Goal: Task Accomplishment & Management: Complete application form

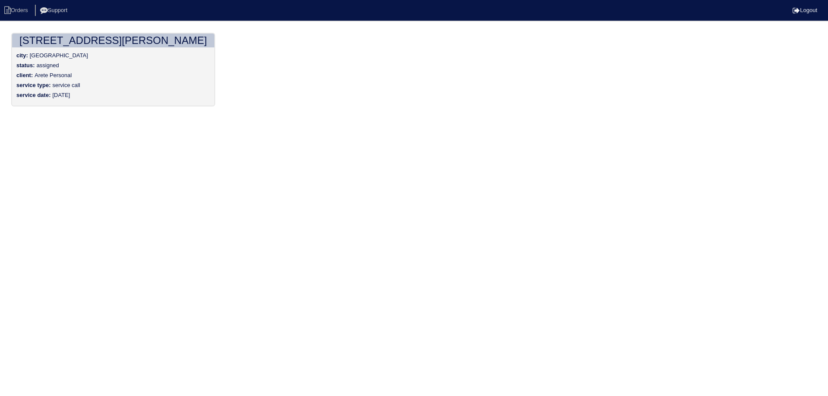
click at [99, 66] on div "status: assigned" at bounding box center [113, 67] width 194 height 10
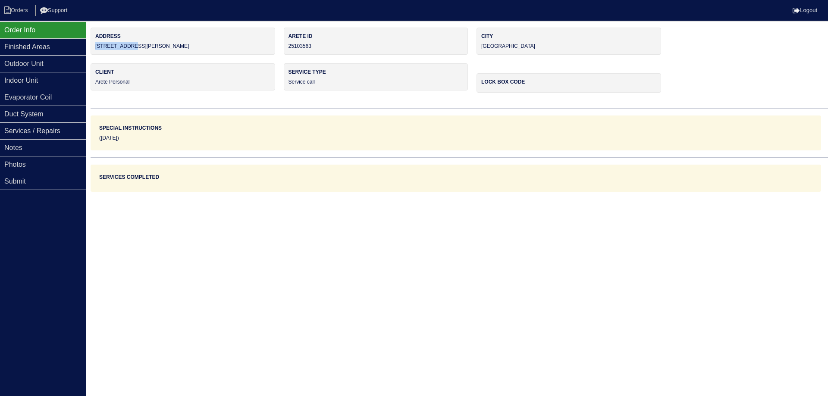
drag, startPoint x: 132, startPoint y: 47, endPoint x: 95, endPoint y: 44, distance: 36.8
click at [95, 44] on div "Address [STREET_ADDRESS][PERSON_NAME]" at bounding box center [183, 41] width 185 height 27
copy div "[STREET_ADDRESS][PERSON_NAME]"
click at [139, 54] on div "Address [STREET_ADDRESS][PERSON_NAME]" at bounding box center [183, 41] width 185 height 27
click at [49, 49] on div "Finished Areas" at bounding box center [43, 46] width 86 height 17
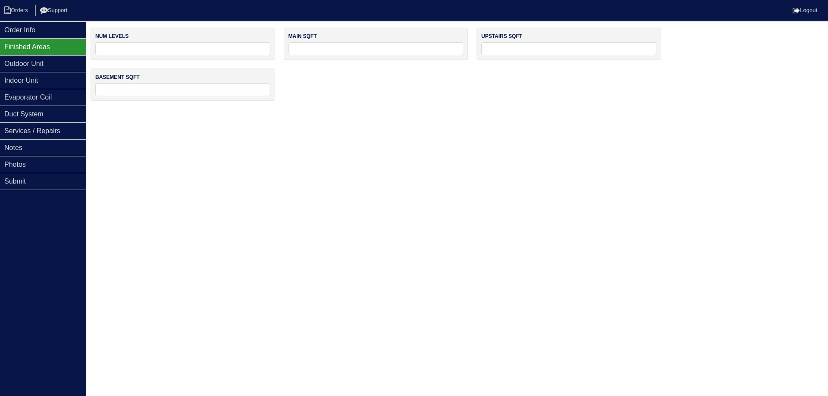
click at [158, 58] on div "num levels" at bounding box center [183, 44] width 185 height 32
click at [157, 49] on input "tel" at bounding box center [182, 48] width 175 height 13
type input "1"
click at [318, 49] on input "tel" at bounding box center [375, 48] width 175 height 13
type input "900"
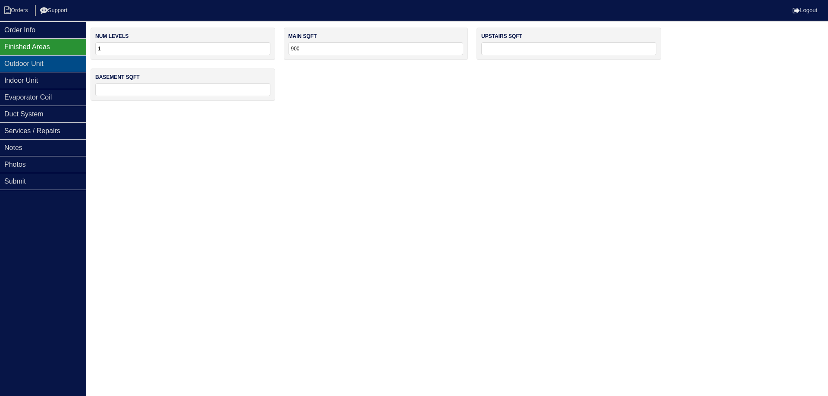
click at [62, 65] on div "Outdoor Unit" at bounding box center [43, 63] width 86 height 17
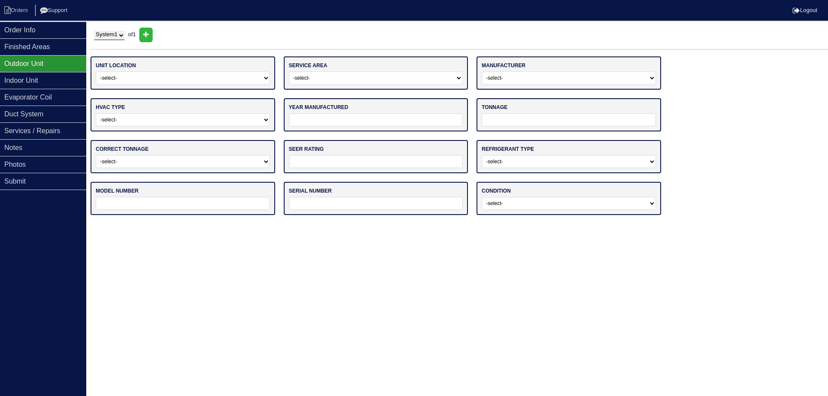
click at [119, 80] on select "-select- Ground Rooftop" at bounding box center [183, 78] width 174 height 13
select select "0"
click at [96, 72] on select "-select- Ground Rooftop" at bounding box center [183, 78] width 174 height 13
click at [329, 79] on select "-select- Main Level Upstairs Level Lower/Basement Level Other" at bounding box center [376, 78] width 174 height 13
select select "0"
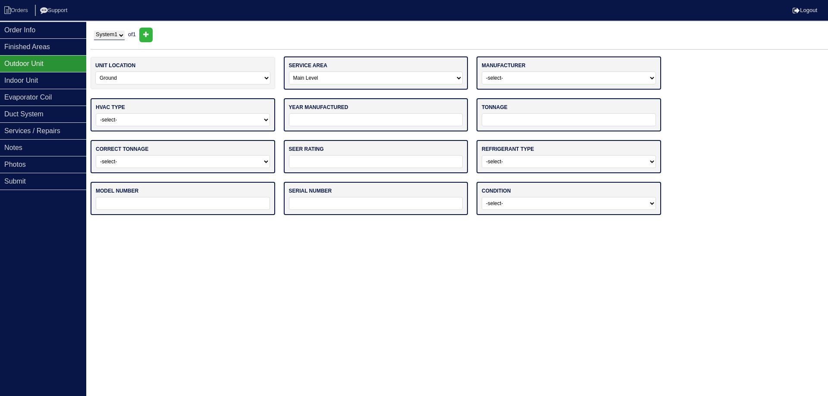
click at [289, 72] on select "-select- Main Level Upstairs Level Lower/Basement Level Other" at bounding box center [376, 78] width 174 height 13
click at [490, 81] on select "-select- ADP Air Quest Air Temp Aire-Flo AirEase Airquest Airtemp Allstyle Aspe…" at bounding box center [569, 78] width 174 height 13
select select "Trane"
click at [482, 72] on select "-select- ADP Air Quest Air Temp Aire-Flo AirEase Airquest Airtemp Allstyle Aspe…" at bounding box center [569, 78] width 174 height 13
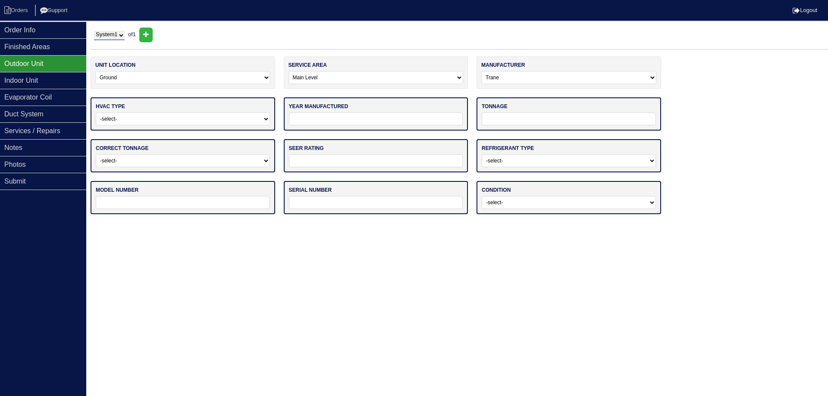
click at [222, 123] on select "-select- Straight Cool Heat Pump Other" at bounding box center [183, 119] width 174 height 13
click at [193, 120] on select "-select- Straight Cool Heat Pump Other" at bounding box center [183, 119] width 174 height 13
click at [176, 119] on select "-select- Straight Cool Heat Pump Other" at bounding box center [183, 119] width 174 height 13
click at [172, 120] on select "-select- Straight Cool Heat Pump Other" at bounding box center [183, 119] width 174 height 13
click at [156, 147] on div "correct tonnage -select- Yes No - Unit Undersized No - Unit Oversized" at bounding box center [183, 155] width 185 height 33
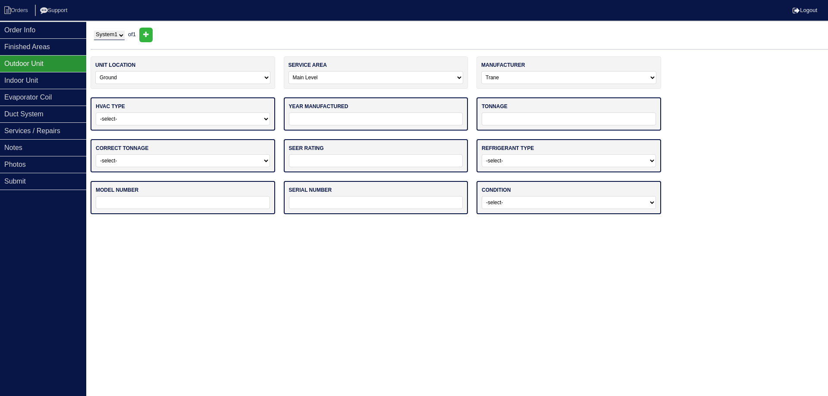
click at [153, 115] on select "-select- Straight Cool Heat Pump Other" at bounding box center [183, 119] width 174 height 13
select select "1"
click at [96, 113] on select "-select- Straight Cool Heat Pump Other" at bounding box center [183, 119] width 174 height 13
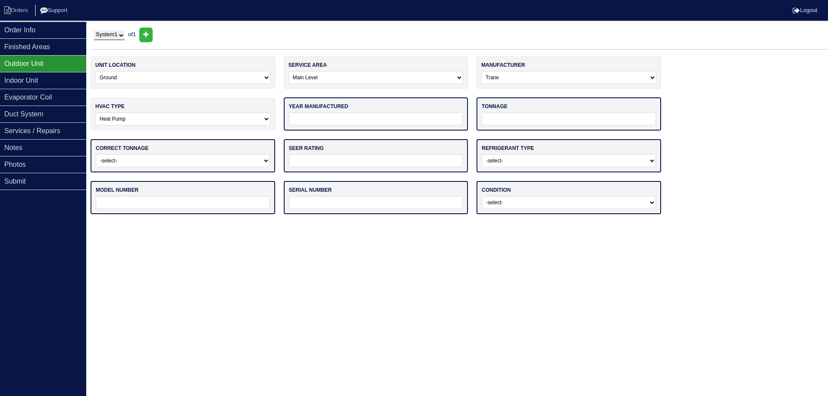
click at [316, 121] on input "tel" at bounding box center [376, 119] width 174 height 13
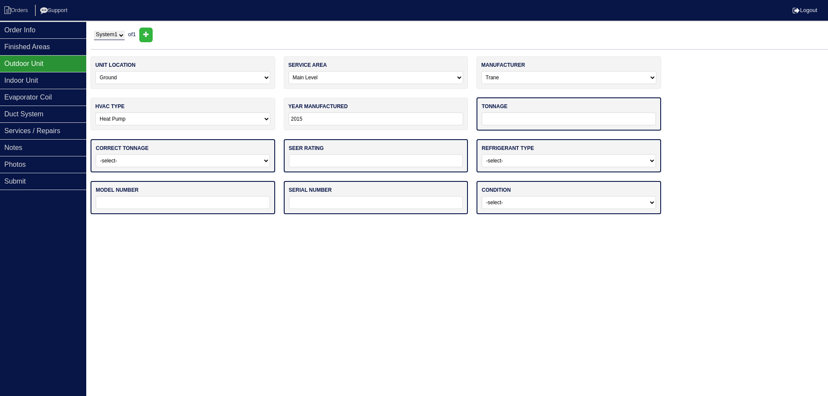
type input "2015"
click at [511, 123] on input "tel" at bounding box center [569, 119] width 174 height 13
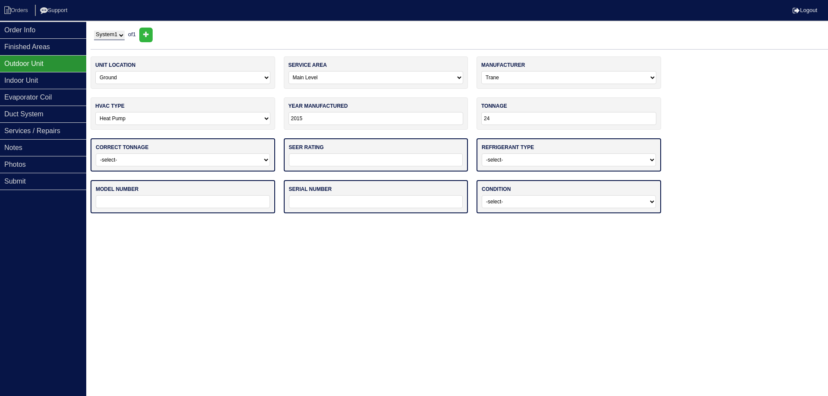
type input "24"
select select "0"
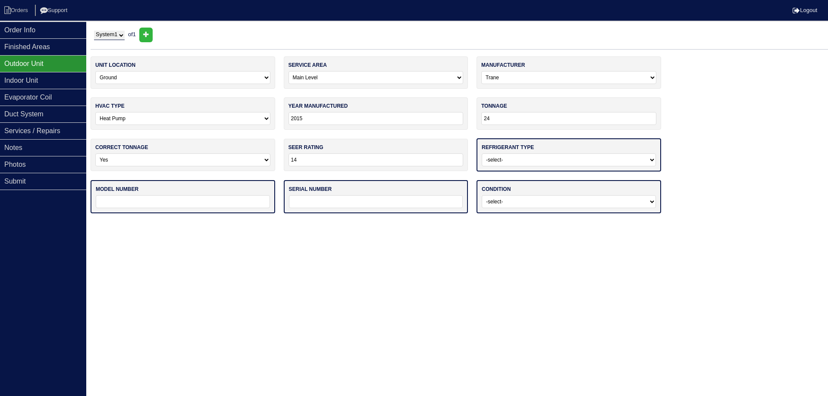
type input "14"
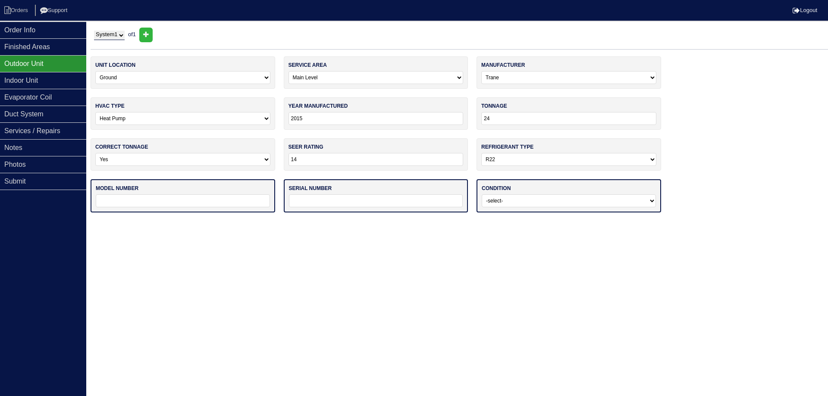
select select "1"
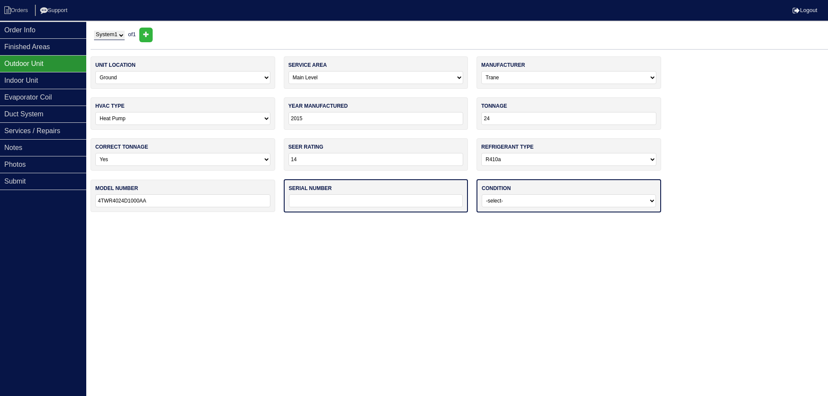
type input "4TWR4024D1000AA"
click at [317, 206] on input "text" at bounding box center [376, 200] width 174 height 13
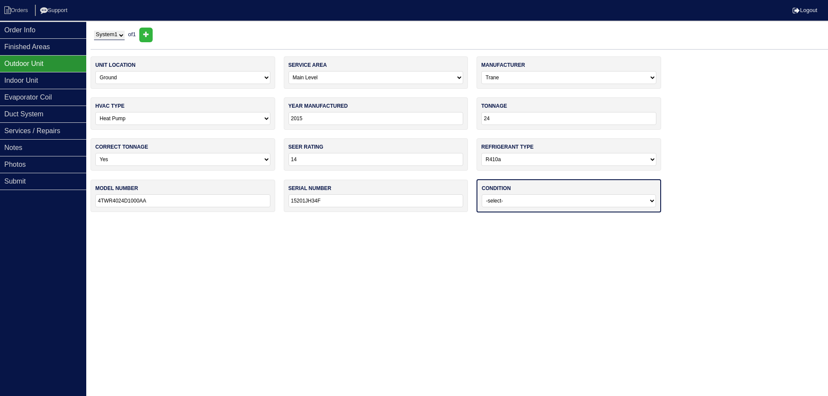
type input "15201JH34F"
click at [514, 208] on div "condition -select- Operating Normally Service/Repairs Needed Replacement Needed…" at bounding box center [568, 195] width 185 height 33
click at [515, 204] on select "-select- Operating Normally Service/Repairs Needed Replacement Needed Missing" at bounding box center [569, 200] width 174 height 13
select select "2"
click at [482, 194] on select "-select- Operating Normally Service/Repairs Needed Replacement Needed Missing" at bounding box center [569, 200] width 174 height 13
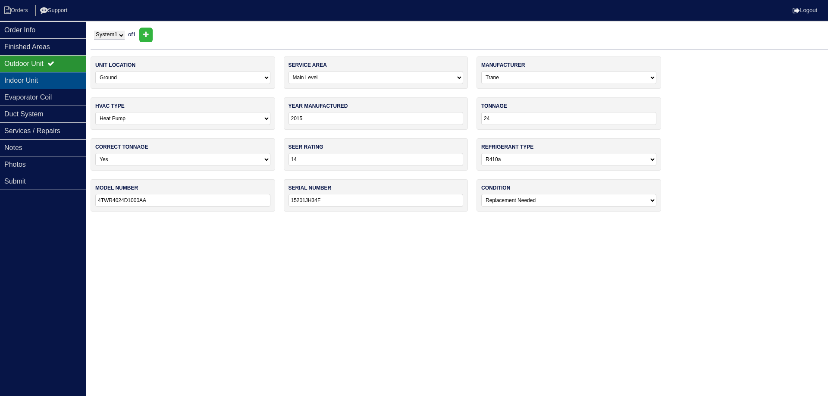
click at [47, 79] on div "Indoor Unit" at bounding box center [43, 80] width 86 height 17
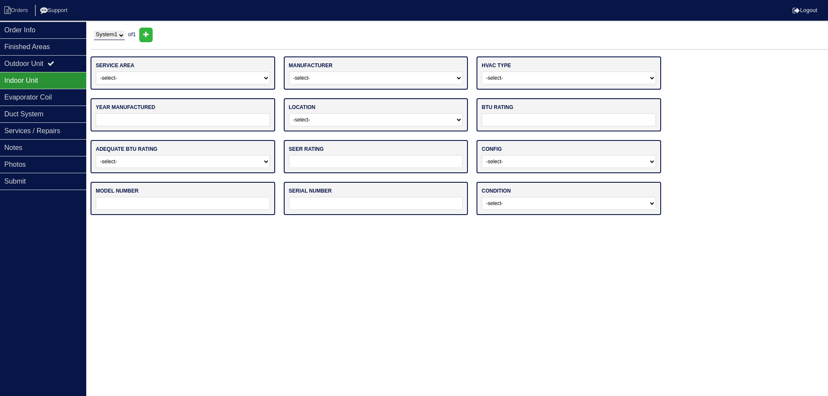
click at [117, 78] on select "-select- Main Level Upstairs Level Lower/Basement Level Other" at bounding box center [183, 78] width 174 height 13
select select "0"
click at [96, 72] on select "-select- Main Level Upstairs Level Lower/Basement Level Other" at bounding box center [183, 78] width 174 height 13
drag, startPoint x: 316, startPoint y: 70, endPoint x: 321, endPoint y: 75, distance: 6.7
click at [316, 70] on div "manufacturer -select- ADP Air Quest Air Temp Aire-Flo AirEase Airquest Airtemp …" at bounding box center [376, 72] width 185 height 33
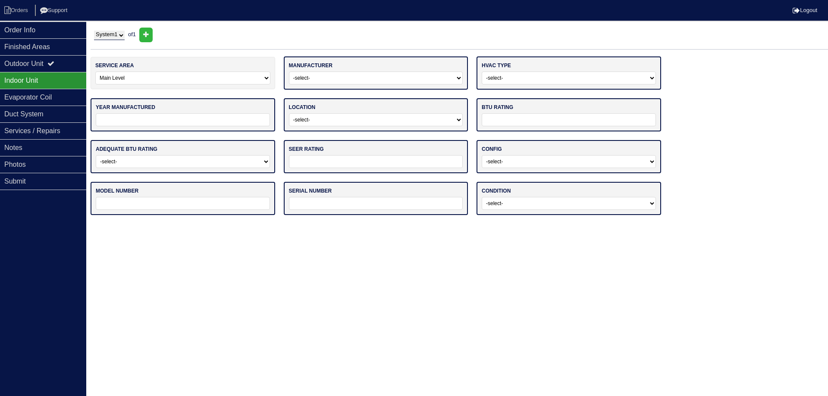
click at [321, 75] on select "-select- ADP Air Quest Air Temp Aire-Flo AirEase Airquest Airtemp Allstyle Aspe…" at bounding box center [376, 78] width 174 height 13
select select "Trane"
click at [289, 72] on select "-select- ADP Air Quest Air Temp Aire-Flo AirEase Airquest Airtemp Allstyle Aspe…" at bounding box center [376, 78] width 174 height 13
click at [496, 82] on select "-select- Gas Furnace Electric Air Handler Other" at bounding box center [569, 78] width 174 height 13
click at [509, 84] on div "hvac type -select- Gas Furnace Electric Air Handler Other" at bounding box center [568, 72] width 185 height 33
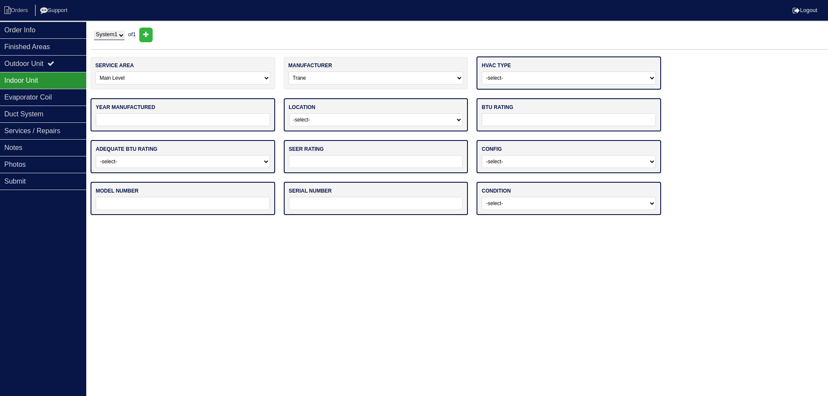
click at [508, 80] on select "-select- Gas Furnace Electric Air Handler Other" at bounding box center [569, 78] width 174 height 13
click at [503, 77] on select "-select- Gas Furnace Electric Air Handler Other" at bounding box center [569, 78] width 174 height 13
click at [514, 74] on select "-select- Gas Furnace Electric Air Handler Other" at bounding box center [569, 78] width 174 height 13
select select "1"
click at [482, 72] on select "-select- Gas Furnace Electric Air Handler Other" at bounding box center [569, 78] width 174 height 13
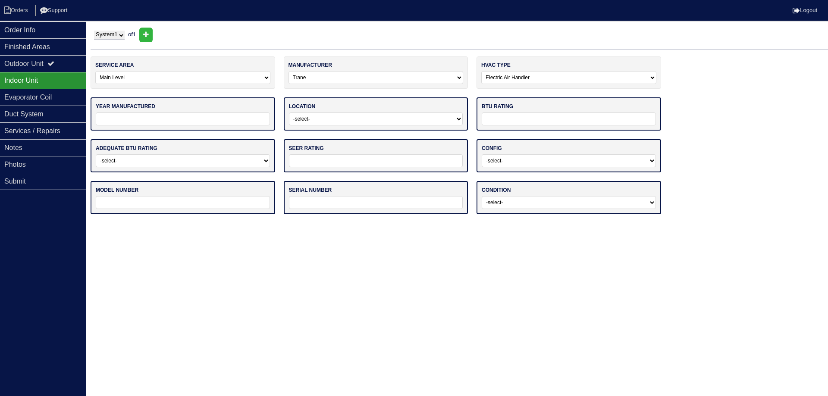
click at [191, 125] on input "tel" at bounding box center [183, 119] width 174 height 13
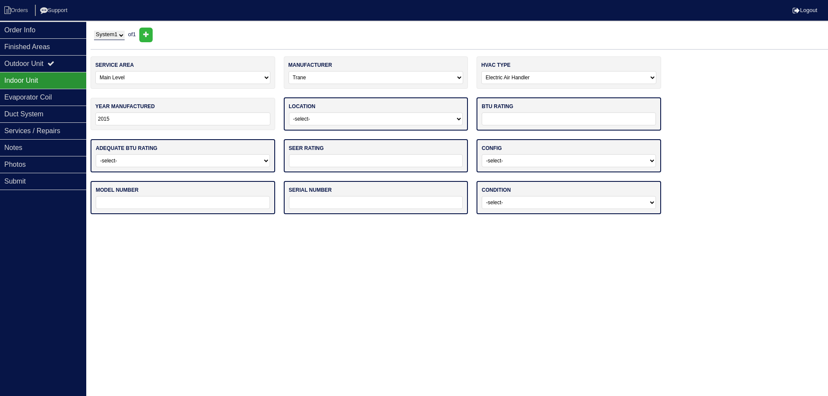
type input "2015"
click at [313, 124] on select "-select- Attic Garage Crawl Space Lower Level / Basement Main Closet Upstairs C…" at bounding box center [376, 119] width 174 height 13
select select "0"
click at [289, 113] on select "-select- Attic Garage Crawl Space Lower Level / Basement Main Closet Upstairs C…" at bounding box center [376, 119] width 174 height 13
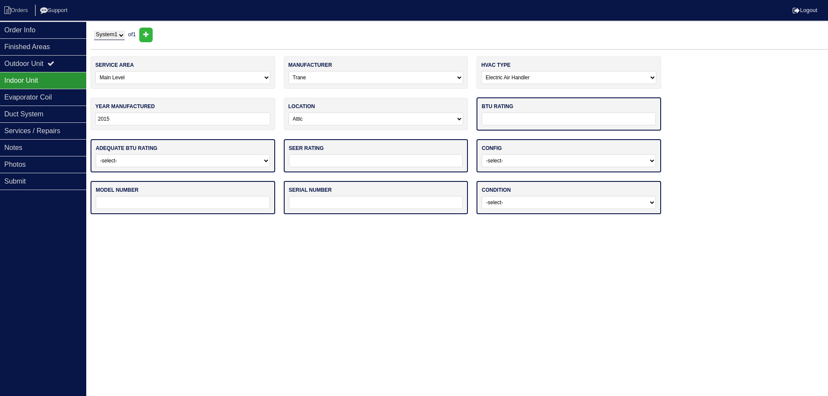
click at [498, 124] on div "btu rating" at bounding box center [568, 113] width 185 height 33
click at [498, 122] on input "text" at bounding box center [569, 119] width 174 height 13
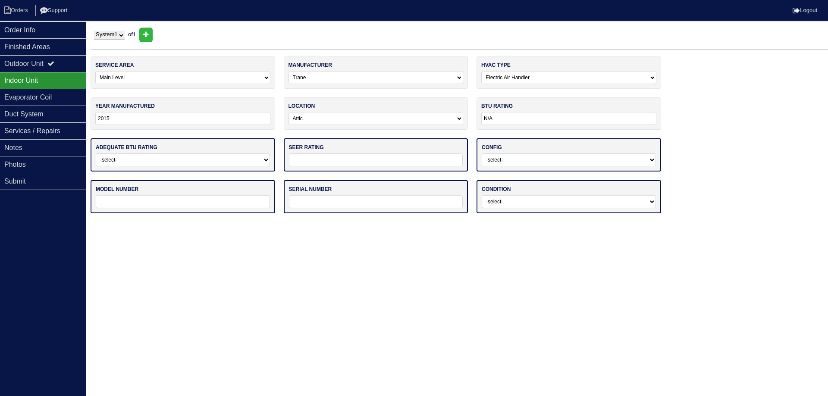
type input "N/A"
select select "0"
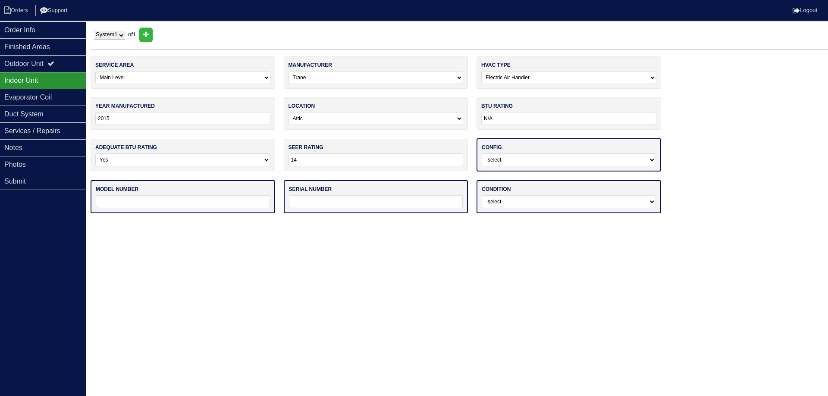
type input "14"
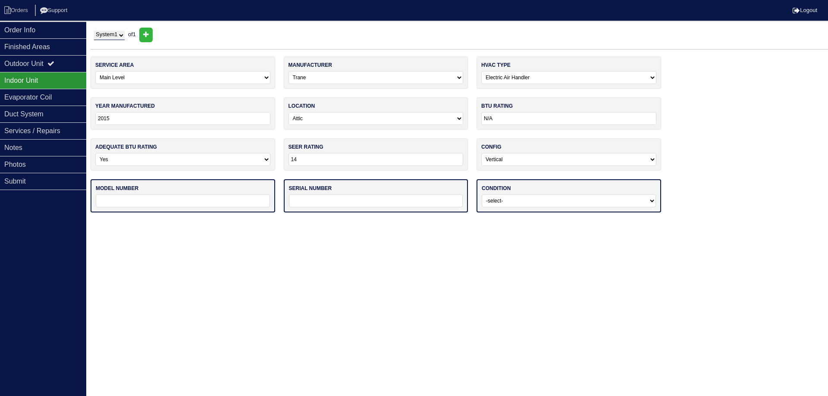
select select "1"
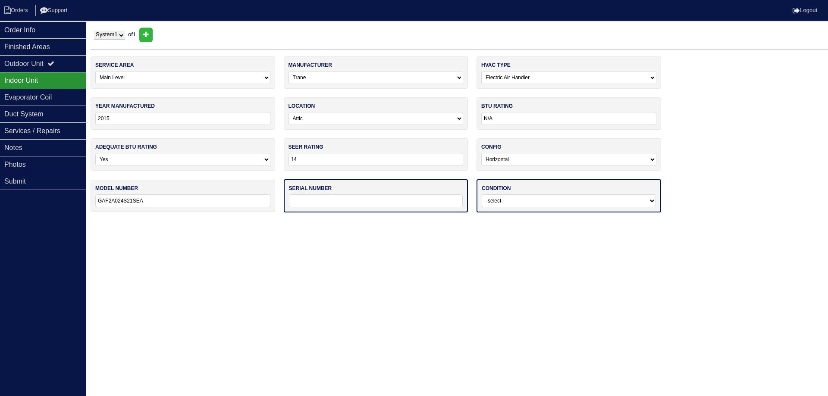
type input "GAF2A024S21SEA"
drag, startPoint x: 367, startPoint y: 94, endPoint x: 315, endPoint y: 197, distance: 116.1
click at [315, 197] on input "text" at bounding box center [376, 200] width 174 height 13
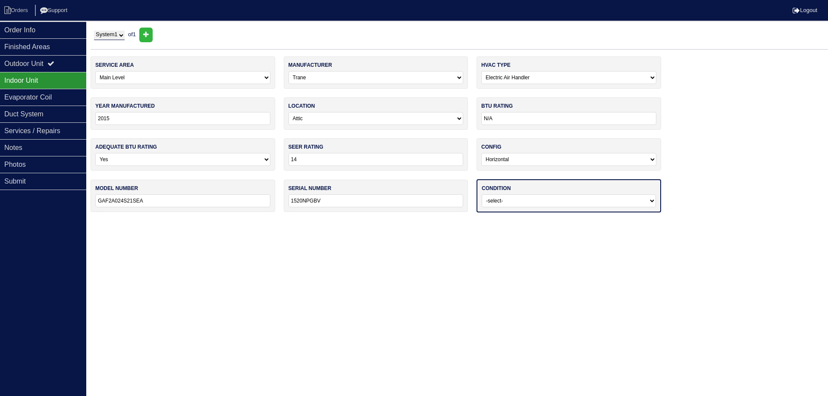
type input "1520NPGBV"
click at [543, 202] on select "-select- Operating Normally Service/Repairs Needed Replacement Needed Missing" at bounding box center [569, 200] width 174 height 13
select select "2"
click at [482, 194] on select "-select- Operating Normally Service/Repairs Needed Replacement Needed Missing" at bounding box center [569, 200] width 174 height 13
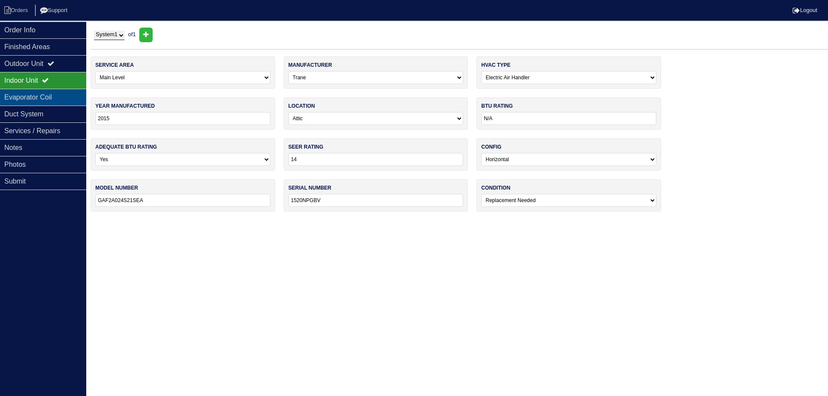
click at [59, 101] on div "Evaporator Coil" at bounding box center [43, 97] width 86 height 17
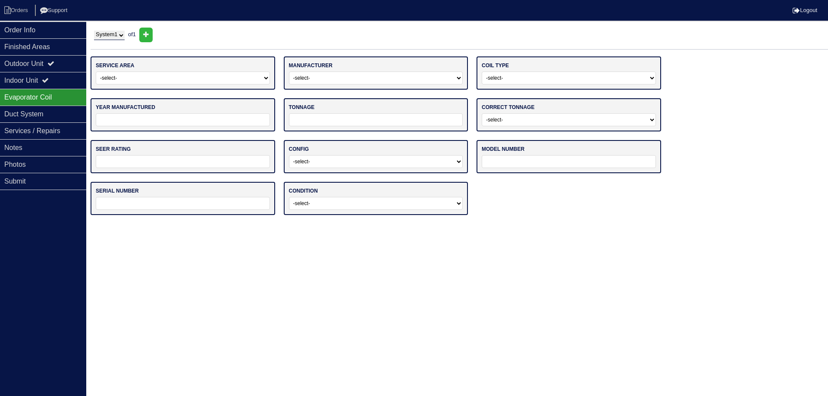
click at [143, 68] on div "service area -select- Main Level Upstairs Level Lower/Basement Level Other" at bounding box center [183, 72] width 185 height 33
drag, startPoint x: 142, startPoint y: 75, endPoint x: 136, endPoint y: 80, distance: 8.0
click at [141, 75] on select "-select- Main Level Upstairs Level Lower/Basement Level Other" at bounding box center [183, 78] width 174 height 13
select select "0"
click at [96, 72] on select "-select- Main Level Upstairs Level Lower/Basement Level Other" at bounding box center [183, 78] width 174 height 13
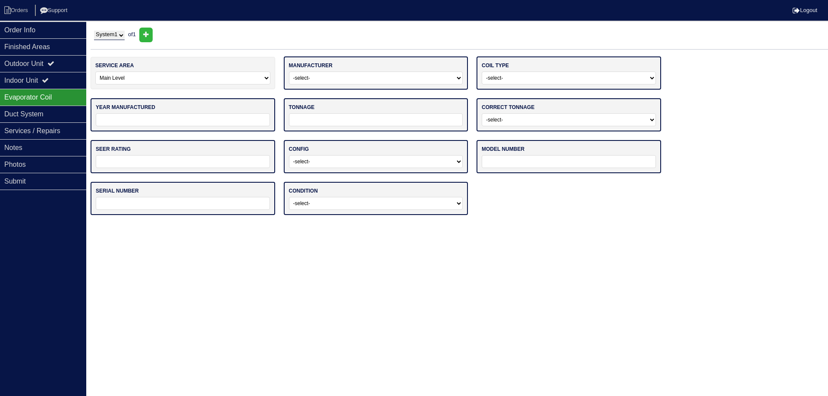
click at [307, 69] on div "manufacturer -select- ADP Air Quest Air Temp Aire-Flo AirEase Airquest Airtemp …" at bounding box center [376, 72] width 185 height 33
click at [308, 74] on select "-select- ADP Air Quest Air Temp Aire-Flo AirEase Airquest Airtemp Allstyle Aspe…" at bounding box center [376, 78] width 174 height 13
select select "Trane"
click at [289, 72] on select "-select- ADP Air Quest Air Temp Aire-Flo AirEase Airquest Airtemp Allstyle Aspe…" at bounding box center [376, 78] width 174 height 13
click at [487, 76] on select "-select- Straight Cool Air Handler Other" at bounding box center [569, 78] width 174 height 13
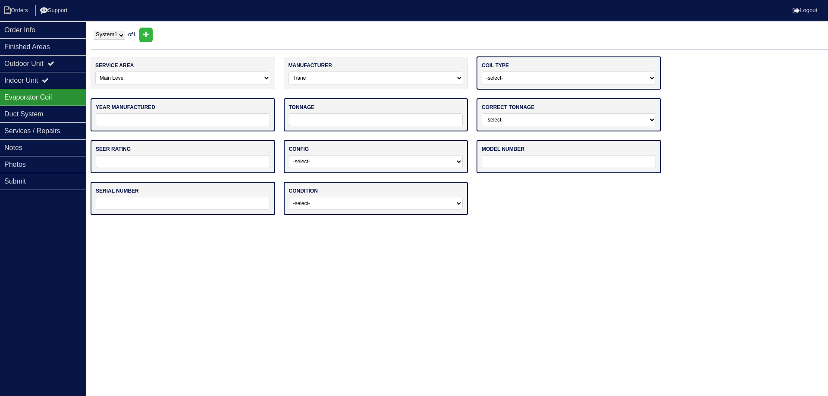
click at [488, 79] on select "-select- Straight Cool Air Handler Other" at bounding box center [569, 78] width 174 height 13
click at [494, 83] on select "-select- Straight Cool Air Handler Other" at bounding box center [569, 78] width 174 height 13
click at [501, 108] on label "correct tonnage" at bounding box center [508, 107] width 53 height 8
click at [502, 78] on select "-select- Straight Cool Air Handler Other" at bounding box center [569, 78] width 174 height 13
select select "1"
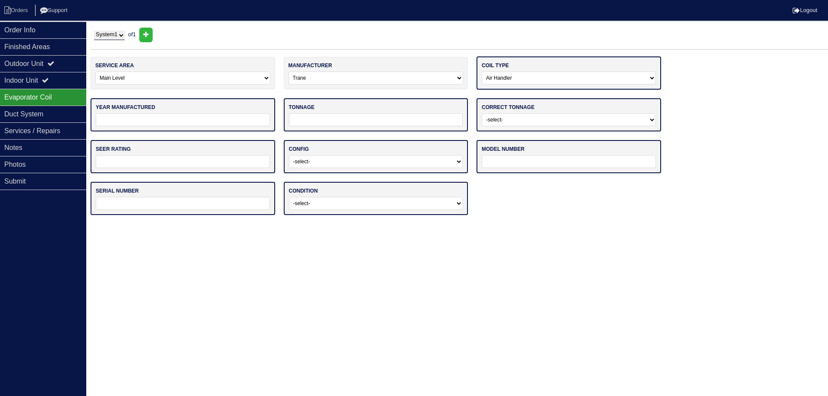
click at [482, 72] on select "-select- Straight Cool Air Handler Other" at bounding box center [569, 78] width 174 height 13
click at [230, 118] on input "tel" at bounding box center [183, 119] width 174 height 13
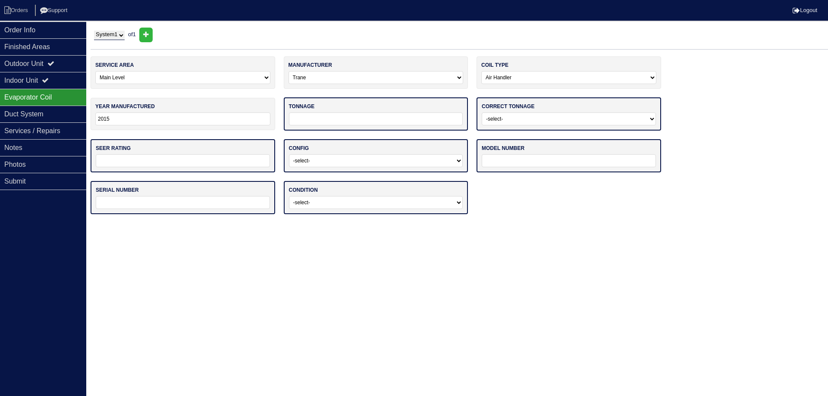
type input "2015"
click at [348, 117] on input "tel" at bounding box center [376, 119] width 174 height 13
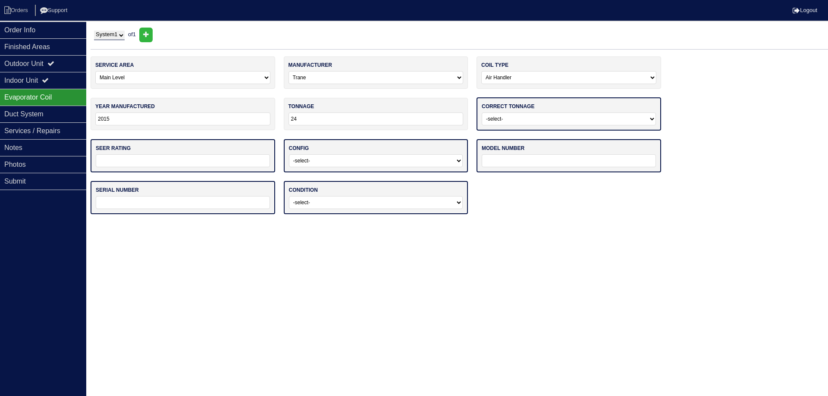
type input "24"
select select "0"
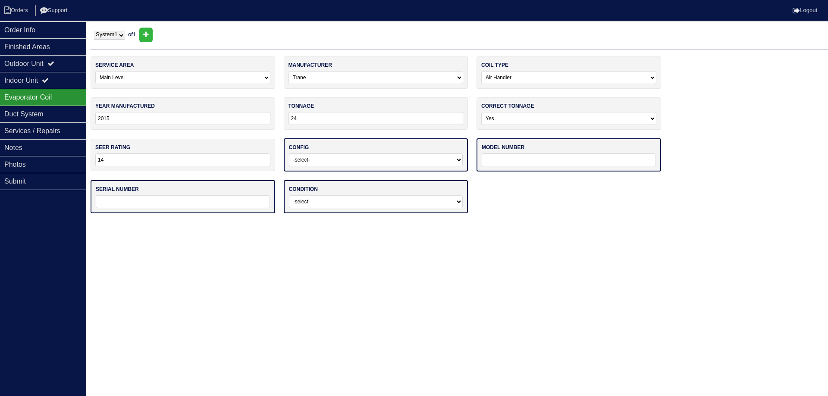
type input "14"
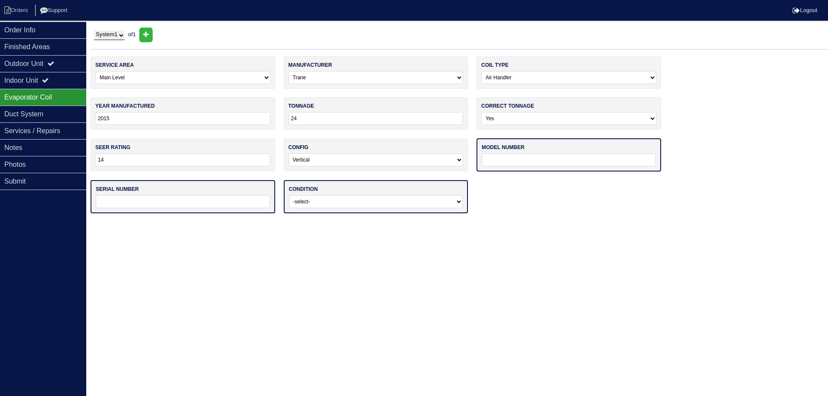
select select "1"
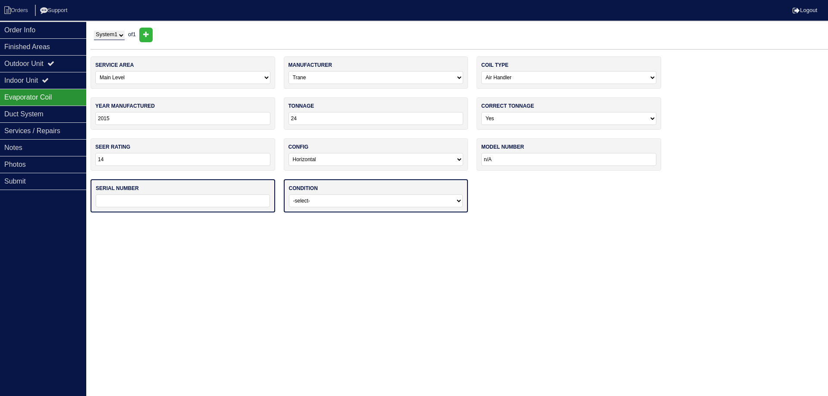
type input "n/A"
type input "`"
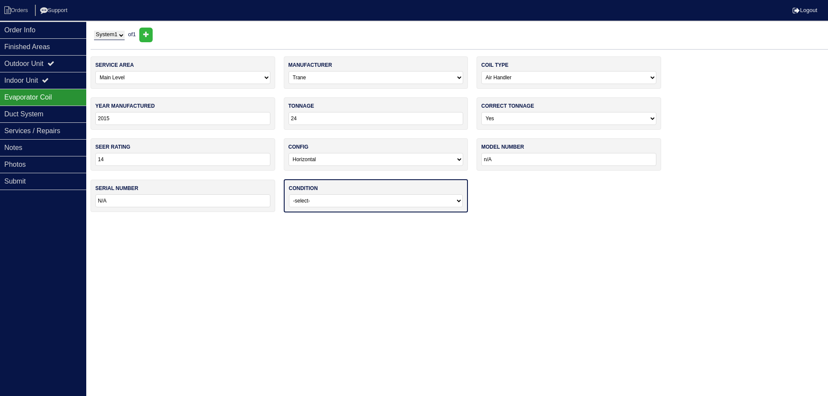
type input "N/A"
click at [486, 158] on input "n/A" at bounding box center [568, 159] width 175 height 13
type input "N/A"
click at [332, 197] on select "-select- Operating Normally Service/Repairs Needed Replacement Needed Missing" at bounding box center [376, 200] width 174 height 13
click at [289, 194] on select "-select- Operating Normally Service/Repairs Needed Replacement Needed Missing" at bounding box center [376, 200] width 174 height 13
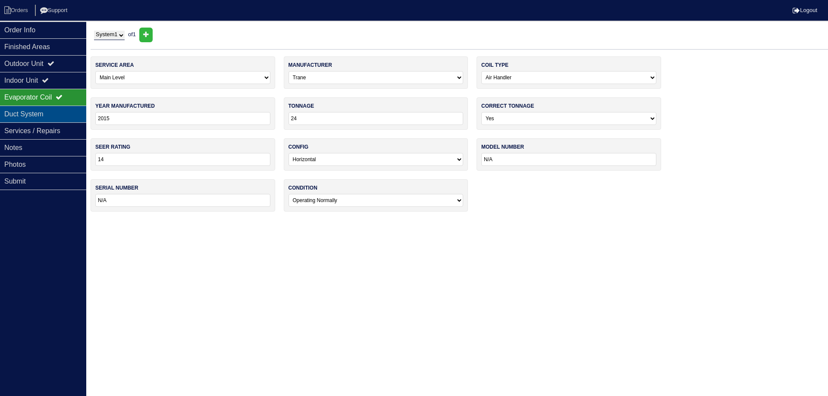
click at [32, 117] on div "Duct System" at bounding box center [43, 114] width 86 height 17
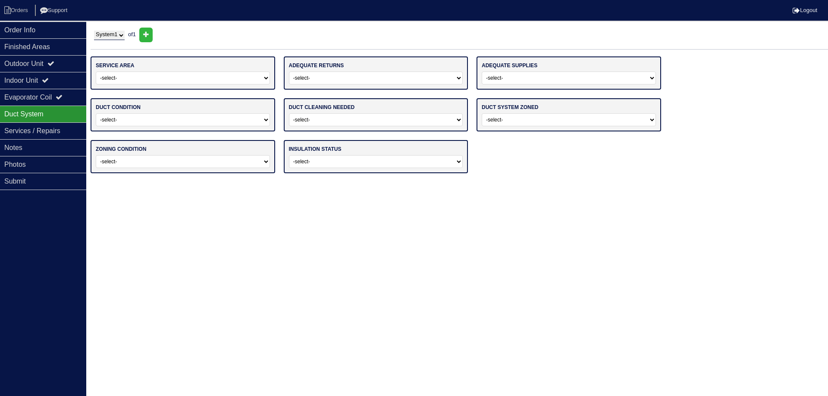
click at [46, 114] on div "Duct System" at bounding box center [43, 114] width 86 height 17
click at [49, 103] on div "Evaporator Coil" at bounding box center [43, 97] width 86 height 17
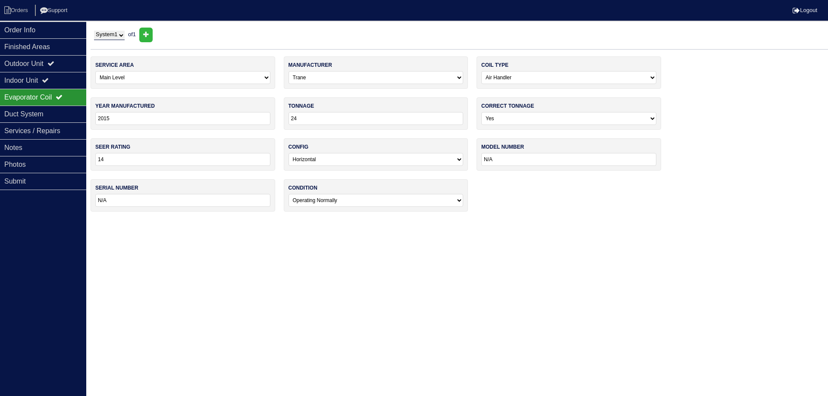
click at [360, 203] on select "-select- Operating Normally Service/Repairs Needed Replacement Needed Missing" at bounding box center [375, 200] width 175 height 13
select select "2"
click at [288, 194] on select "-select- Operating Normally Service/Repairs Needed Replacement Needed Missing" at bounding box center [375, 200] width 175 height 13
click at [74, 117] on div "Duct System" at bounding box center [43, 114] width 86 height 17
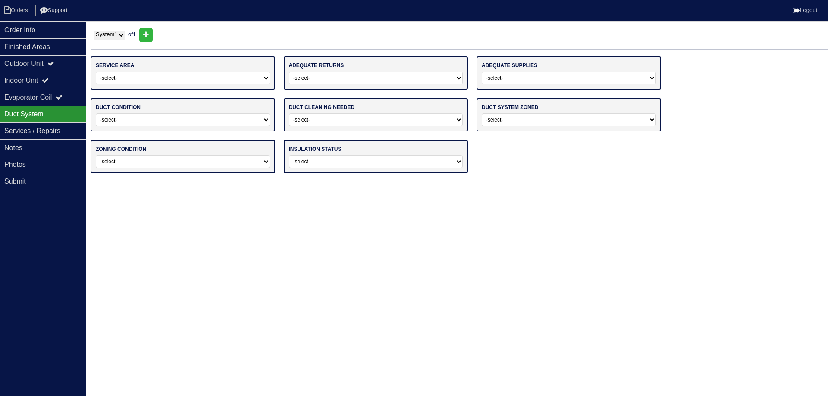
click at [180, 83] on div "service area -select- Main Level Upstairs Level Lower/Basement Level Main Level…" at bounding box center [183, 72] width 185 height 33
click at [172, 76] on select "-select- Main Level Upstairs Level Lower/Basement Level Main Level + Upstairs L…" at bounding box center [183, 78] width 174 height 13
select select "0"
click at [96, 72] on select "-select- Main Level Upstairs Level Lower/Basement Level Main Level + Upstairs L…" at bounding box center [183, 78] width 174 height 13
click at [305, 81] on select "-select- Yes No" at bounding box center [376, 78] width 174 height 13
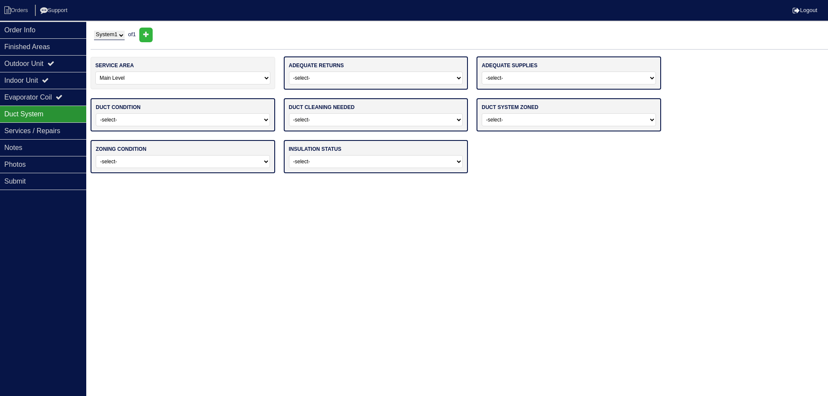
select select "0"
click at [289, 72] on select "-select- Yes No" at bounding box center [376, 78] width 174 height 13
click at [497, 78] on select "-select- Yes No" at bounding box center [569, 78] width 174 height 13
click at [482, 72] on select "-select- Yes No" at bounding box center [569, 78] width 174 height 13
click at [498, 97] on div "service area -select- Main Level Upstairs Level Lower/Basement Level Main Level…" at bounding box center [459, 118] width 737 height 125
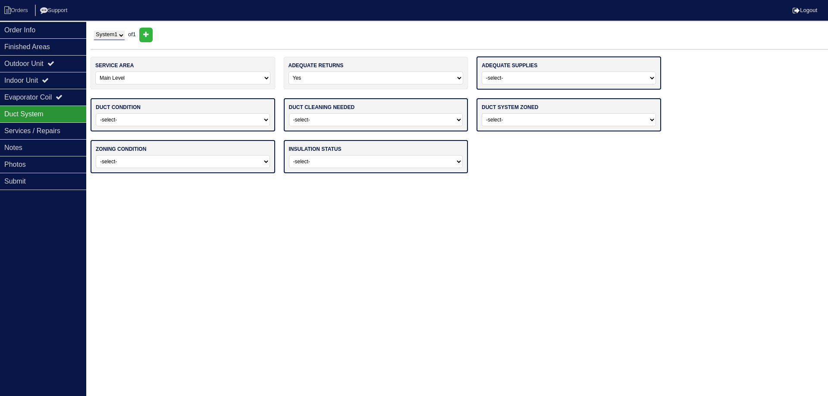
click at [501, 76] on select "-select- Yes No" at bounding box center [569, 78] width 174 height 13
select select "0"
click at [482, 72] on select "-select- Yes No" at bounding box center [569, 78] width 174 height 13
drag, startPoint x: 219, startPoint y: 114, endPoint x: 205, endPoint y: 124, distance: 16.6
click at [218, 114] on select "-select- Adequate For System Tonnage Not Adequate - Modifications Needed Repair…" at bounding box center [183, 119] width 174 height 13
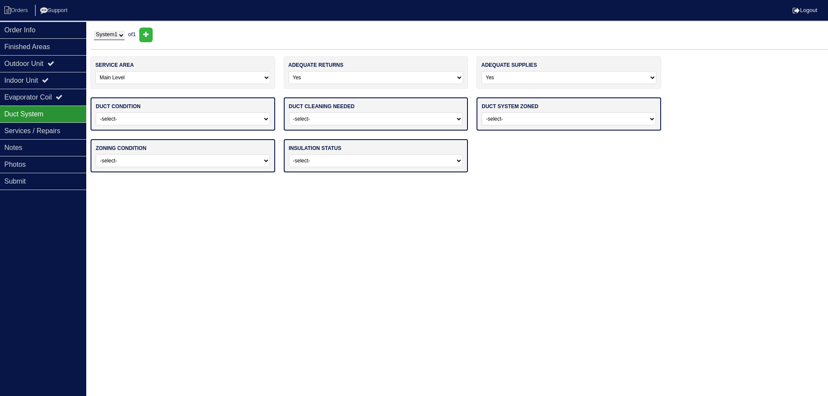
select select "0"
click at [96, 113] on select "-select- Adequate For System Tonnage Not Adequate - Modifications Needed Repair…" at bounding box center [183, 119] width 174 height 13
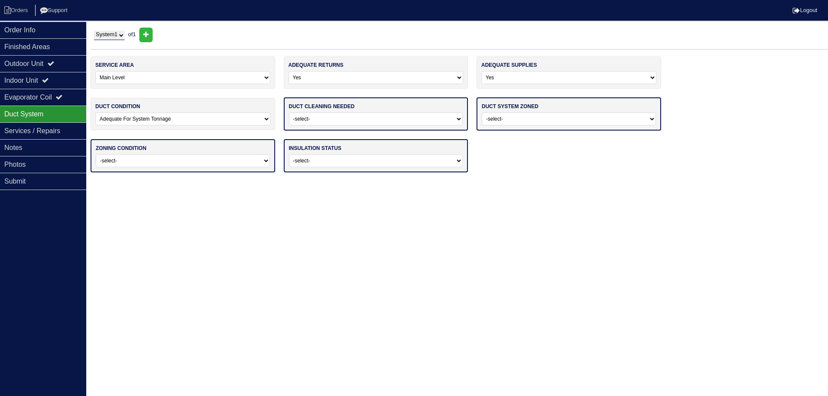
click at [334, 120] on select "-select- No Yes - Recommended But Not Required Yes - Highly Recommended" at bounding box center [376, 119] width 174 height 13
select select "0"
click at [289, 113] on select "-select- No Yes - Recommended But Not Required Yes - Highly Recommended" at bounding box center [376, 119] width 174 height 13
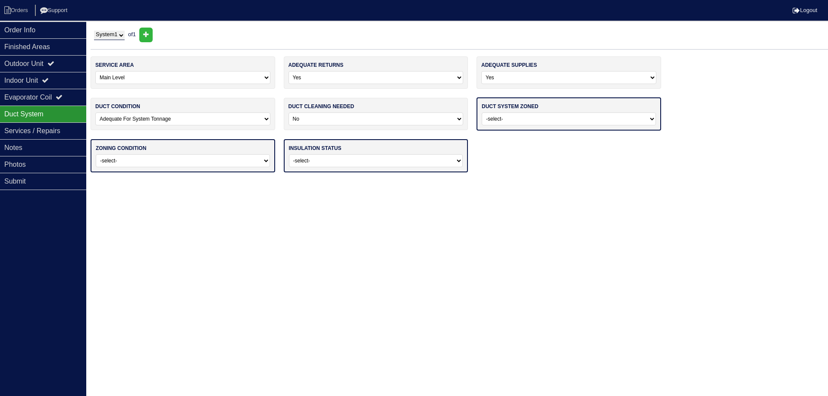
click at [498, 122] on select "-select- Yes No - Not Needed No - Zoning Needed No - Zoning Needed (ducts Not C…" at bounding box center [569, 119] width 174 height 13
click at [482, 113] on select "-select- Yes No - Not Needed No - Zoning Needed No - Zoning Needed (ducts Not C…" at bounding box center [569, 119] width 174 height 13
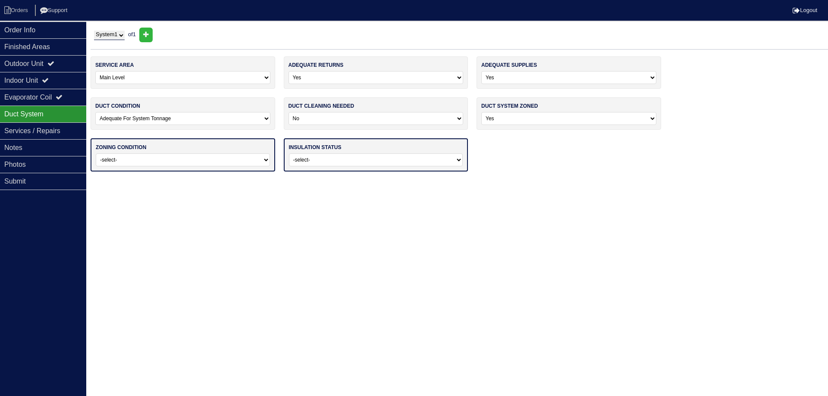
click at [505, 120] on select "-select- Yes No - Not Needed No - Zoning Needed No - Zoning Needed (ducts Not C…" at bounding box center [568, 118] width 175 height 13
select select "1"
click at [481, 112] on select "-select- Yes No - Not Needed No - Zoning Needed No - Zoning Needed (ducts Not C…" at bounding box center [568, 118] width 175 height 13
click at [183, 163] on select "-select- Operating Normally Repairs Needed Full Zoning Needed" at bounding box center [183, 159] width 174 height 13
click at [96, 153] on select "-select- Operating Normally Repairs Needed Full Zoning Needed" at bounding box center [183, 159] width 174 height 13
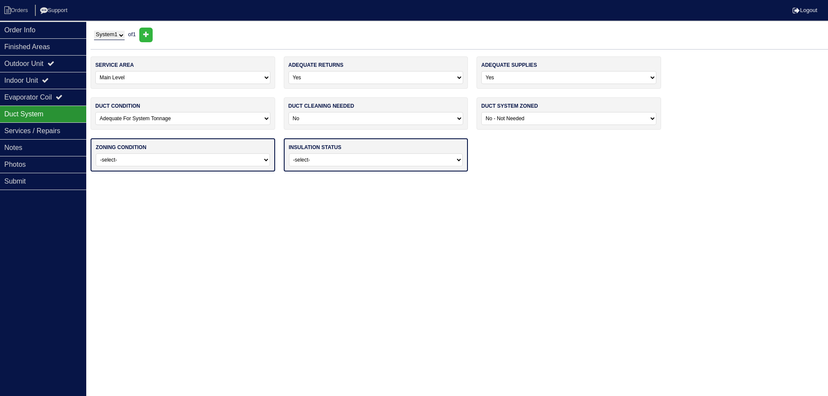
drag, startPoint x: 149, startPoint y: 159, endPoint x: 150, endPoint y: 166, distance: 7.4
click at [148, 160] on select "-select- Operating Normally Repairs Needed Full Zoning Needed" at bounding box center [183, 159] width 174 height 13
select select "0"
click at [96, 153] on select "-select- Operating Normally Repairs Needed Full Zoning Needed" at bounding box center [183, 159] width 174 height 13
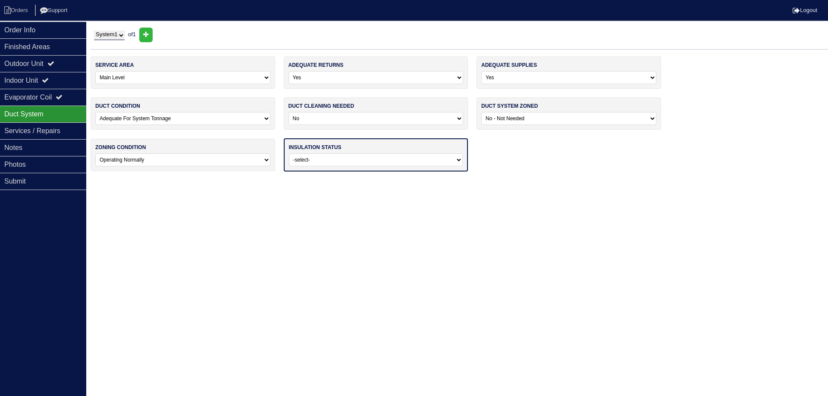
click at [342, 161] on select "-select- Adequate For Property Additional Insualtion Needed Insulation Missing …" at bounding box center [376, 159] width 174 height 13
select select "0"
click at [289, 153] on select "-select- Adequate For Property Additional Insualtion Needed Insulation Missing …" at bounding box center [376, 159] width 174 height 13
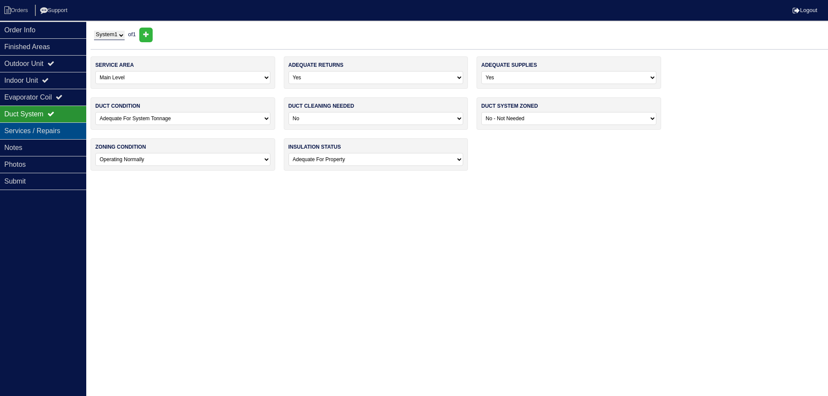
click at [47, 132] on div "Services / Repairs" at bounding box center [43, 130] width 86 height 17
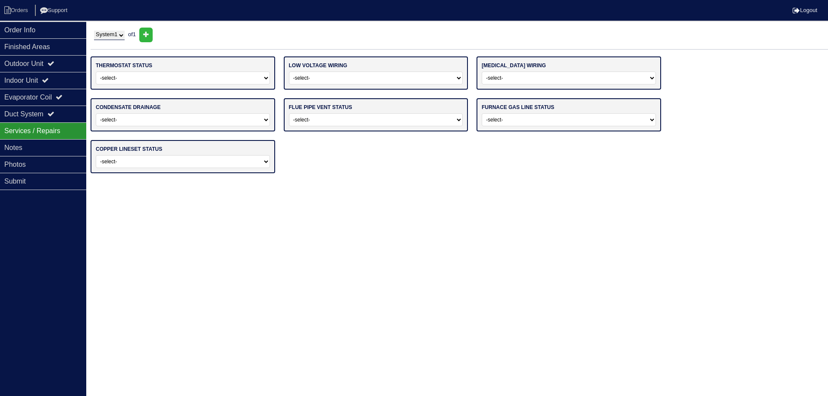
click at [157, 76] on select "-select- Operating Normally Repairs Needed Replaced - Programmable Replaced - M…" at bounding box center [183, 78] width 174 height 13
select select "0"
click at [96, 72] on select "-select- Operating Normally Repairs Needed Replaced - Programmable Replaced - M…" at bounding box center [183, 78] width 174 height 13
click at [318, 75] on select "-select- Operating Normally Repairs Needed Missing" at bounding box center [376, 78] width 174 height 13
select select "0"
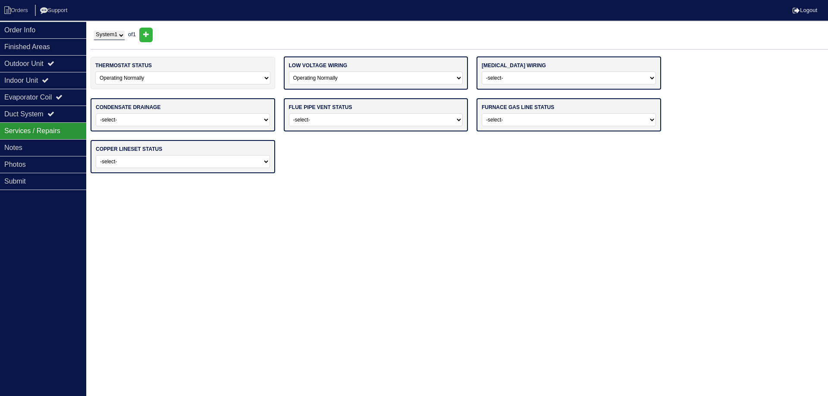
click at [289, 72] on select "-select- Operating Normally Repairs Needed Missing" at bounding box center [376, 78] width 174 height 13
click at [508, 77] on select "-select- Operating Normally Repairs Needed Missing Electrician Needed" at bounding box center [569, 78] width 174 height 13
select select "0"
click at [482, 72] on select "-select- Operating Normally Repairs Needed Missing Electrician Needed" at bounding box center [569, 78] width 174 height 13
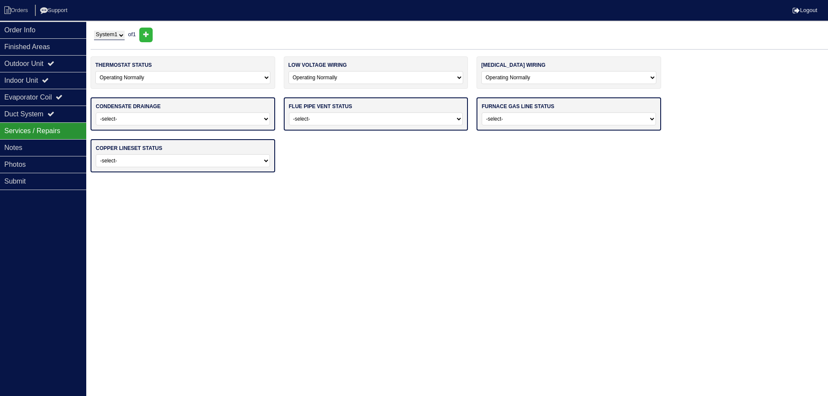
click at [192, 115] on select "-select- Normal Service/Repairs Needed Condensate Line Replacement Needed" at bounding box center [183, 119] width 174 height 13
select select "0"
click at [96, 113] on select "-select- Normal Service/Repairs Needed Condensate Line Replacement Needed" at bounding box center [183, 119] width 174 height 13
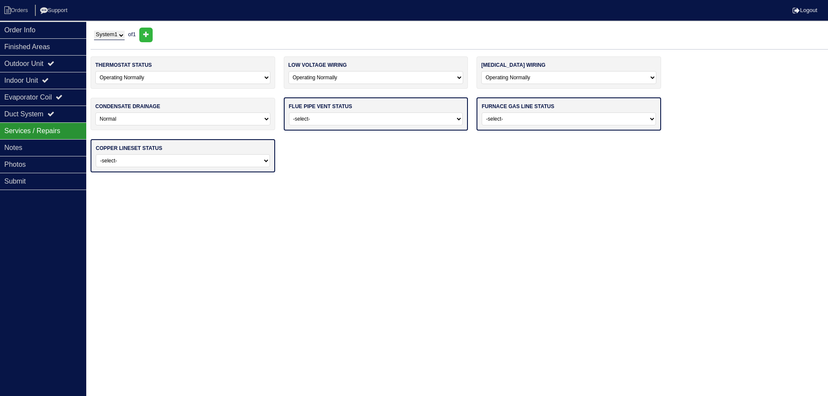
click at [332, 115] on select "-select- Average For Age Service / Repairs Needed Replacement Needed" at bounding box center [376, 119] width 174 height 13
select select "0"
click at [289, 113] on select "-select- Average For Age Service / Repairs Needed Replacement Needed" at bounding box center [376, 119] width 174 height 13
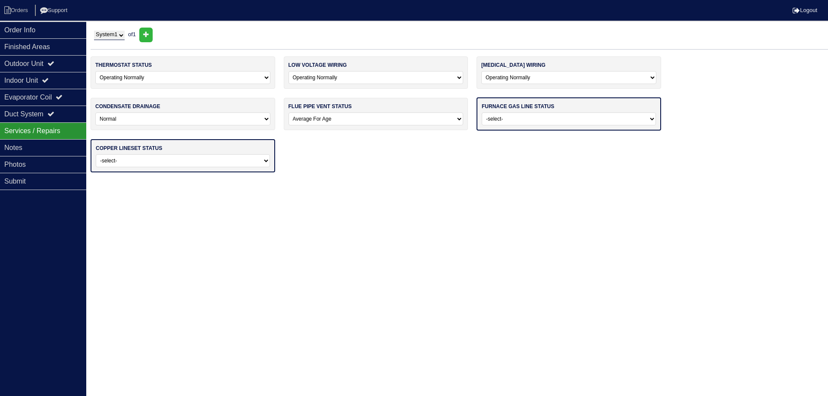
click at [503, 122] on select "-select- Normal - To Code Not Code - Service Needed Not Code - Gas Company Need…" at bounding box center [569, 119] width 174 height 13
select select "0"
click at [482, 113] on select "-select- Normal - To Code Not Code - Service Needed Not Code - Gas Company Need…" at bounding box center [569, 119] width 174 height 13
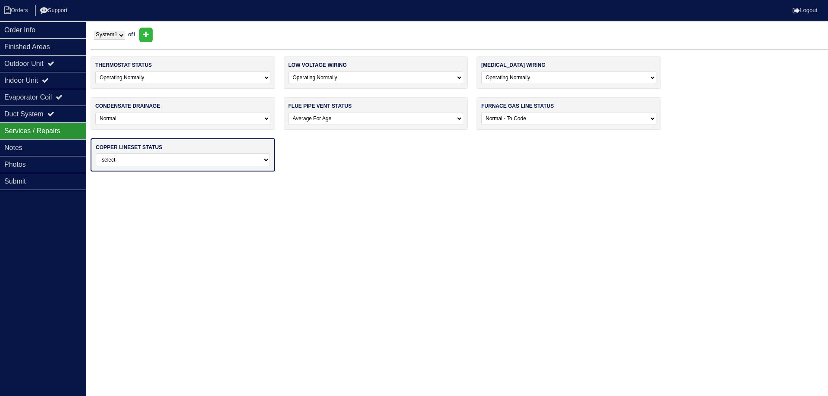
click at [169, 158] on select "-select- Normal Repairs / Service Needed Missing" at bounding box center [183, 159] width 174 height 13
select select "0"
click at [96, 153] on select "-select- Normal Repairs / Service Needed Missing" at bounding box center [183, 159] width 174 height 13
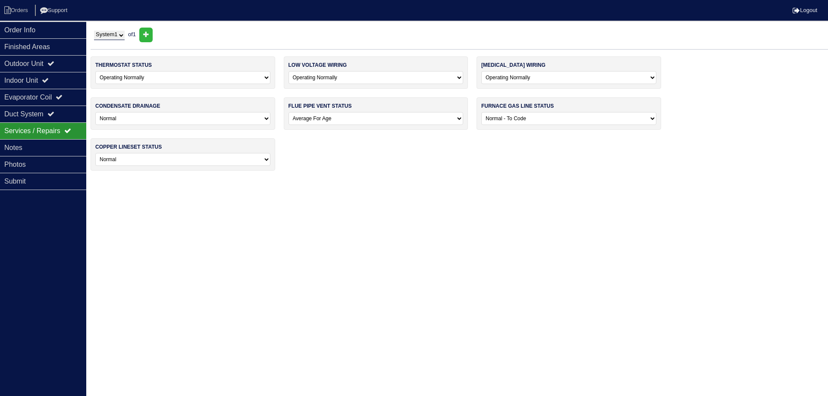
click at [545, 119] on select "-select- Normal - To Code Not Code - Service Needed Not Code - Gas Company Need…" at bounding box center [568, 118] width 175 height 13
select select "3"
click at [481, 112] on select "-select- Normal - To Code Not Code - Service Needed Not Code - Gas Company Need…" at bounding box center [568, 118] width 175 height 13
click at [56, 151] on div "Notes" at bounding box center [43, 147] width 86 height 17
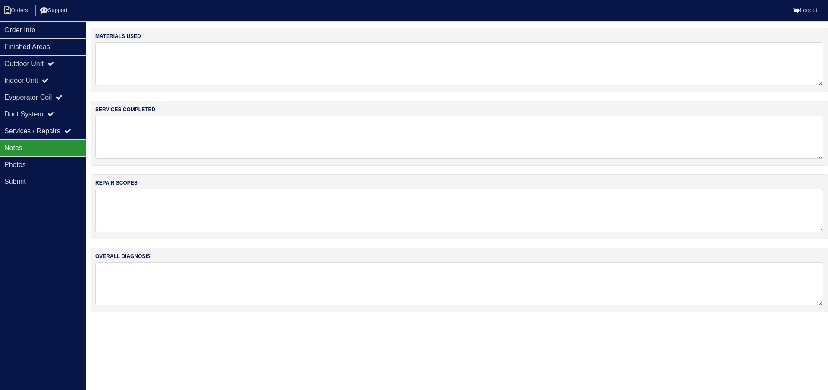
click at [167, 79] on textarea at bounding box center [459, 63] width 728 height 43
type textarea "N/A"
click at [178, 132] on textarea at bounding box center [459, 136] width 728 height 43
type textarea "d"
type textarea "reassemble outdoor system diagnose faulty compressor"
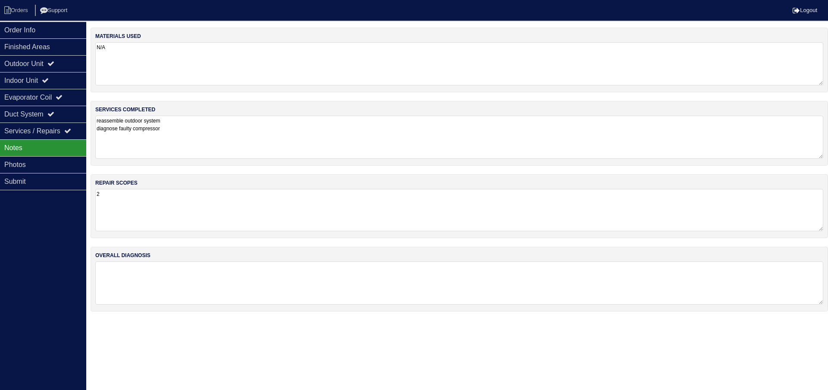
type textarea "2"
type textarea "17" 2 Ton Airhandler 2 Ton Heatpump heat kit"
click at [228, 268] on textarea at bounding box center [459, 282] width 728 height 43
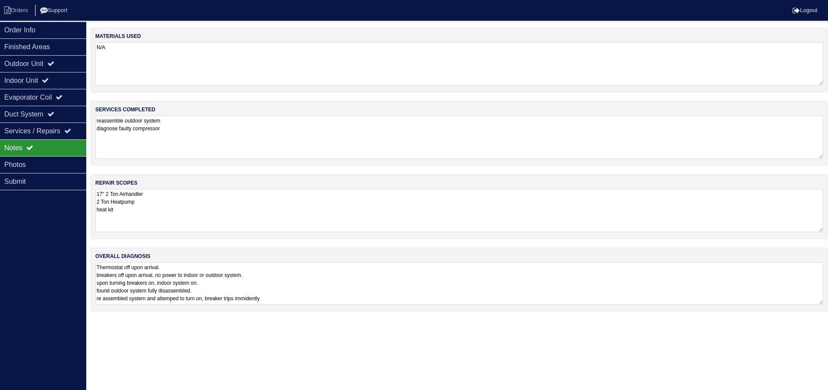
drag, startPoint x: 269, startPoint y: 297, endPoint x: 338, endPoint y: 304, distance: 69.3
click at [338, 304] on textarea "Thermostat off upon arrival. breakers off upon arrival, no power to indoor or o…" at bounding box center [459, 283] width 728 height 42
drag, startPoint x: 313, startPoint y: 298, endPoint x: 284, endPoint y: 298, distance: 29.8
click at [284, 298] on textarea "Thermostat off upon arrival. breakers off upon arrival, no power to indoor or o…" at bounding box center [459, 283] width 728 height 42
drag, startPoint x: 270, startPoint y: 298, endPoint x: 393, endPoint y: 298, distance: 122.9
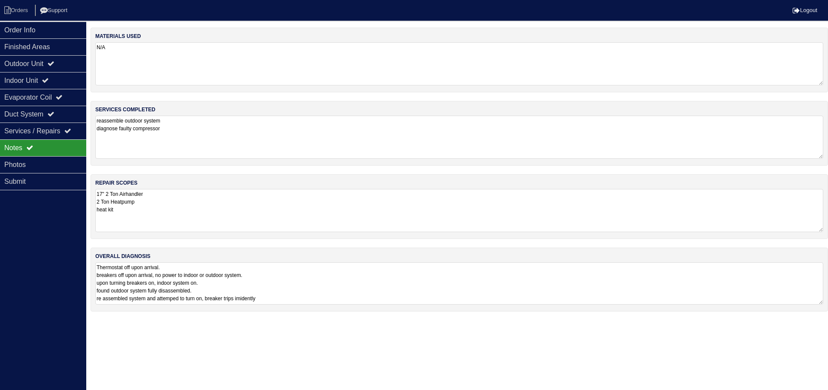
click at [393, 298] on textarea "Thermostat off upon arrival. breakers off upon arrival, no power to indoor or o…" at bounding box center [459, 283] width 728 height 42
drag, startPoint x: 305, startPoint y: 298, endPoint x: 258, endPoint y: 295, distance: 47.5
click at [258, 295] on textarea "Thermostat off upon arrival. breakers off upon arrival, no power to indoor or o…" at bounding box center [459, 283] width 728 height 42
click at [290, 302] on textarea "Thermostat off upon arrival. breakers off upon arrival, no power to indoor or o…" at bounding box center [459, 283] width 728 height 42
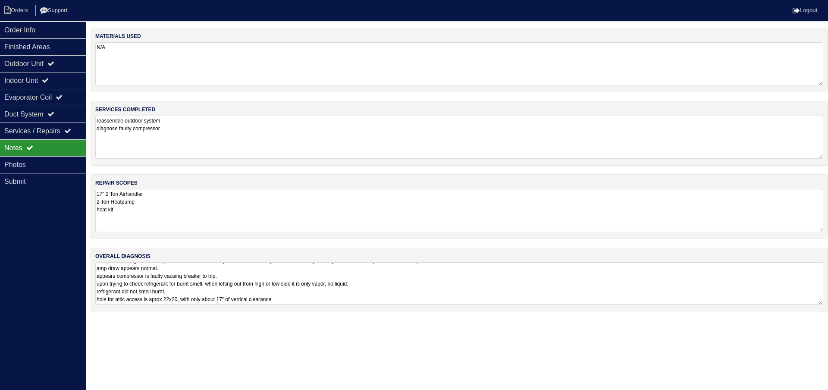
click at [329, 299] on textarea "Thermostat off upon arrival. breakers off upon arrival, no power to indoor or o…" at bounding box center [459, 283] width 728 height 42
type textarea "Thermostat off upon arrival. breakers off upon arrival, no power to indoor or o…"
click at [147, 241] on div "materials used N/A services completed reassemble outdoor system diagnose faulty…" at bounding box center [459, 174] width 737 height 293
click at [6, 9] on icon at bounding box center [7, 10] width 6 height 8
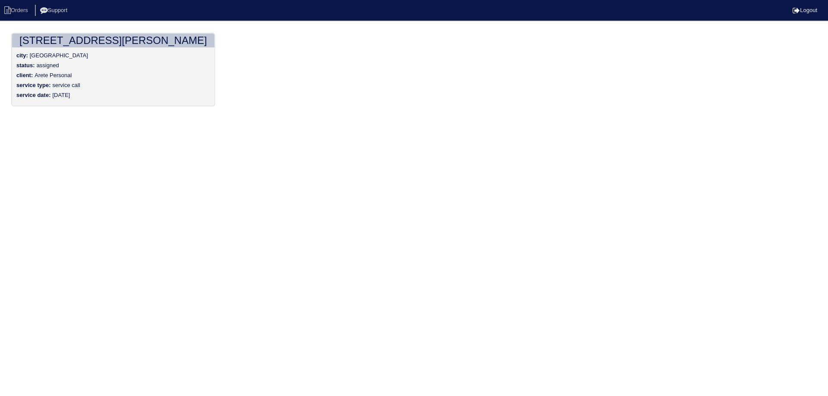
click at [65, 60] on div "city: [GEOGRAPHIC_DATA]" at bounding box center [113, 57] width 194 height 10
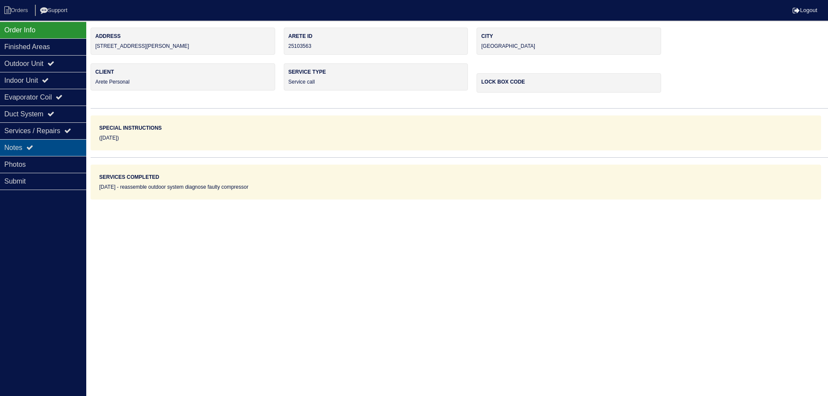
click at [38, 145] on div "Notes" at bounding box center [43, 147] width 86 height 17
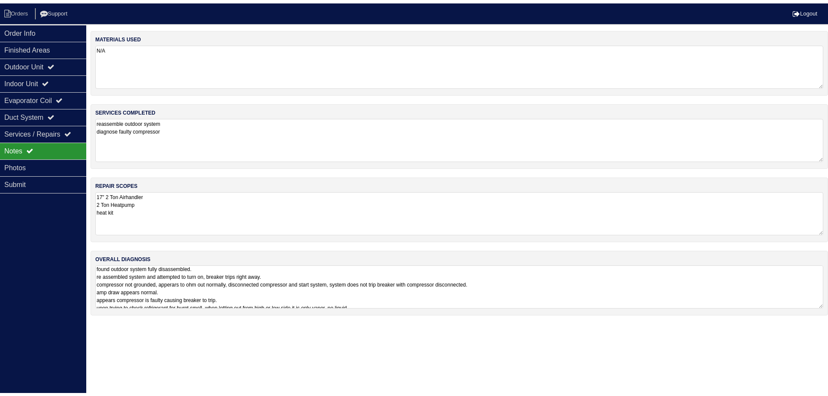
scroll to position [45, 0]
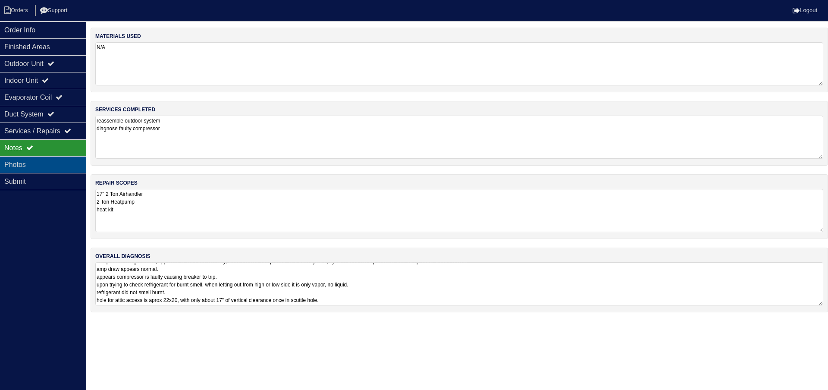
click at [56, 164] on div "Photos" at bounding box center [43, 164] width 86 height 17
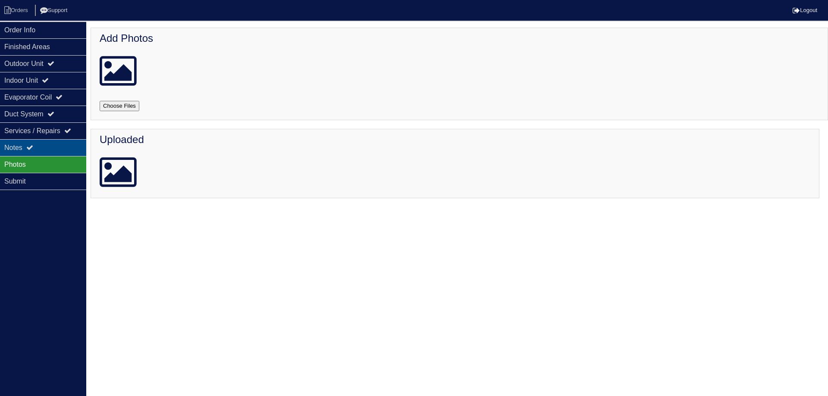
click at [47, 152] on div "Notes" at bounding box center [43, 147] width 86 height 17
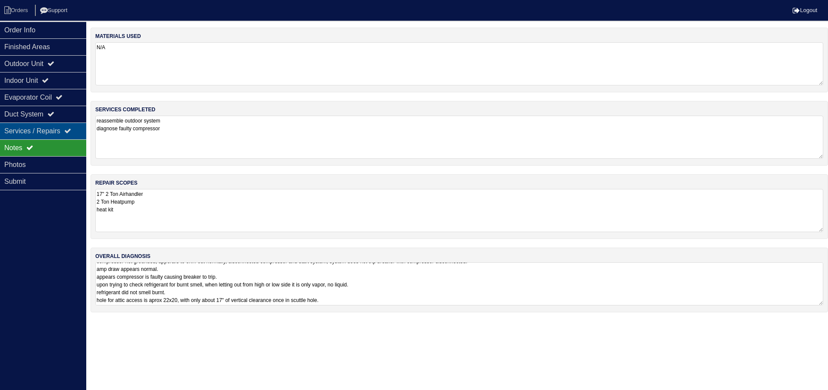
click at [50, 134] on div "Services / Repairs" at bounding box center [43, 130] width 86 height 17
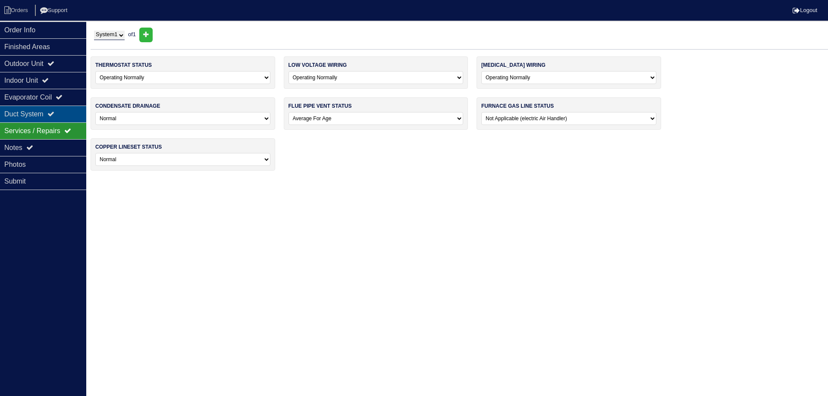
drag, startPoint x: 54, startPoint y: 115, endPoint x: 55, endPoint y: 109, distance: 5.7
click at [54, 115] on icon at bounding box center [50, 113] width 7 height 7
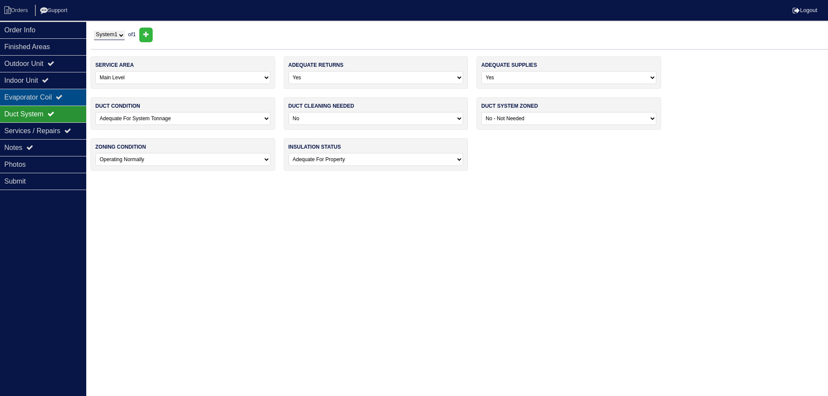
click at [56, 101] on div "Evaporator Coil" at bounding box center [43, 97] width 86 height 17
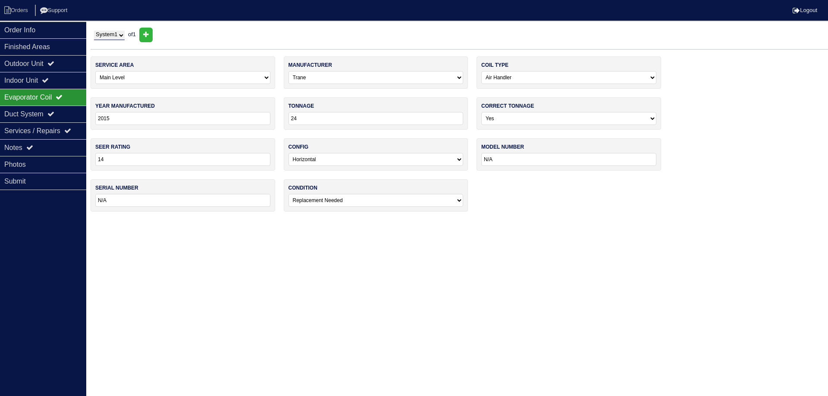
click at [68, 92] on div "Evaporator Coil" at bounding box center [43, 97] width 86 height 17
click at [64, 86] on div "Indoor Unit" at bounding box center [43, 80] width 86 height 17
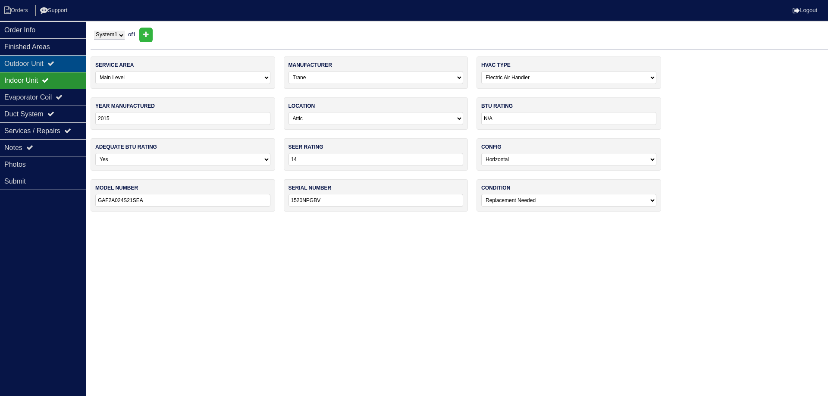
click at [62, 65] on div "Outdoor Unit" at bounding box center [43, 63] width 86 height 17
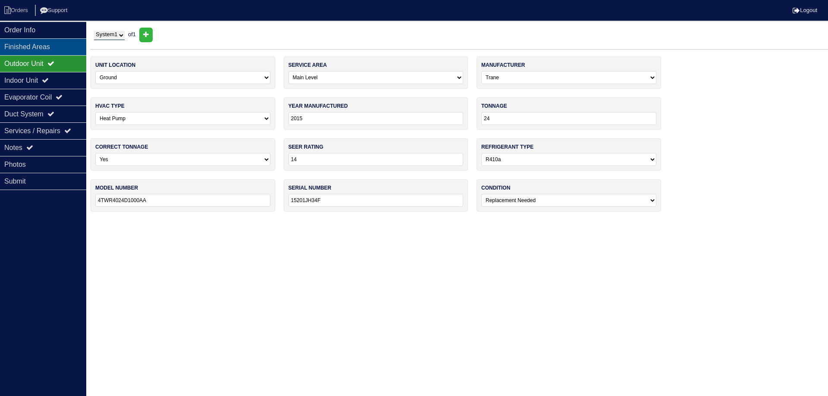
click at [59, 47] on div "Finished Areas" at bounding box center [43, 46] width 86 height 17
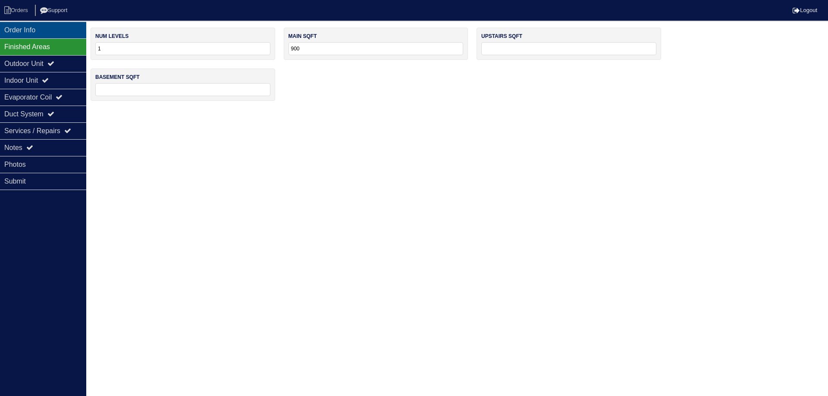
click at [48, 34] on div "Order Info" at bounding box center [43, 30] width 86 height 17
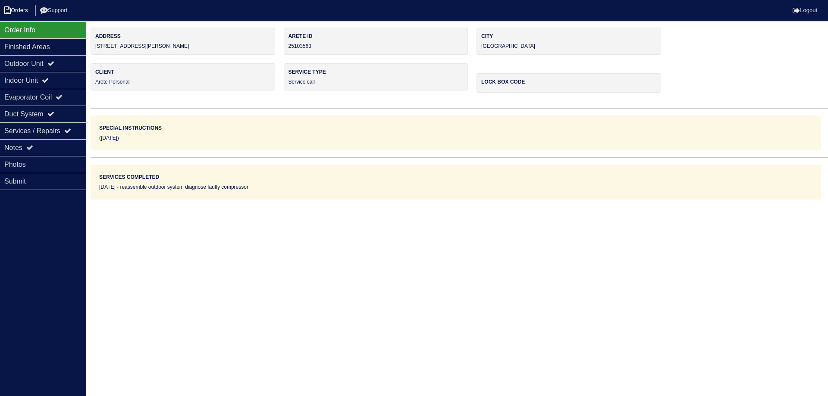
click at [27, 15] on li "Orders" at bounding box center [17, 11] width 35 height 12
